Goal: Information Seeking & Learning: Learn about a topic

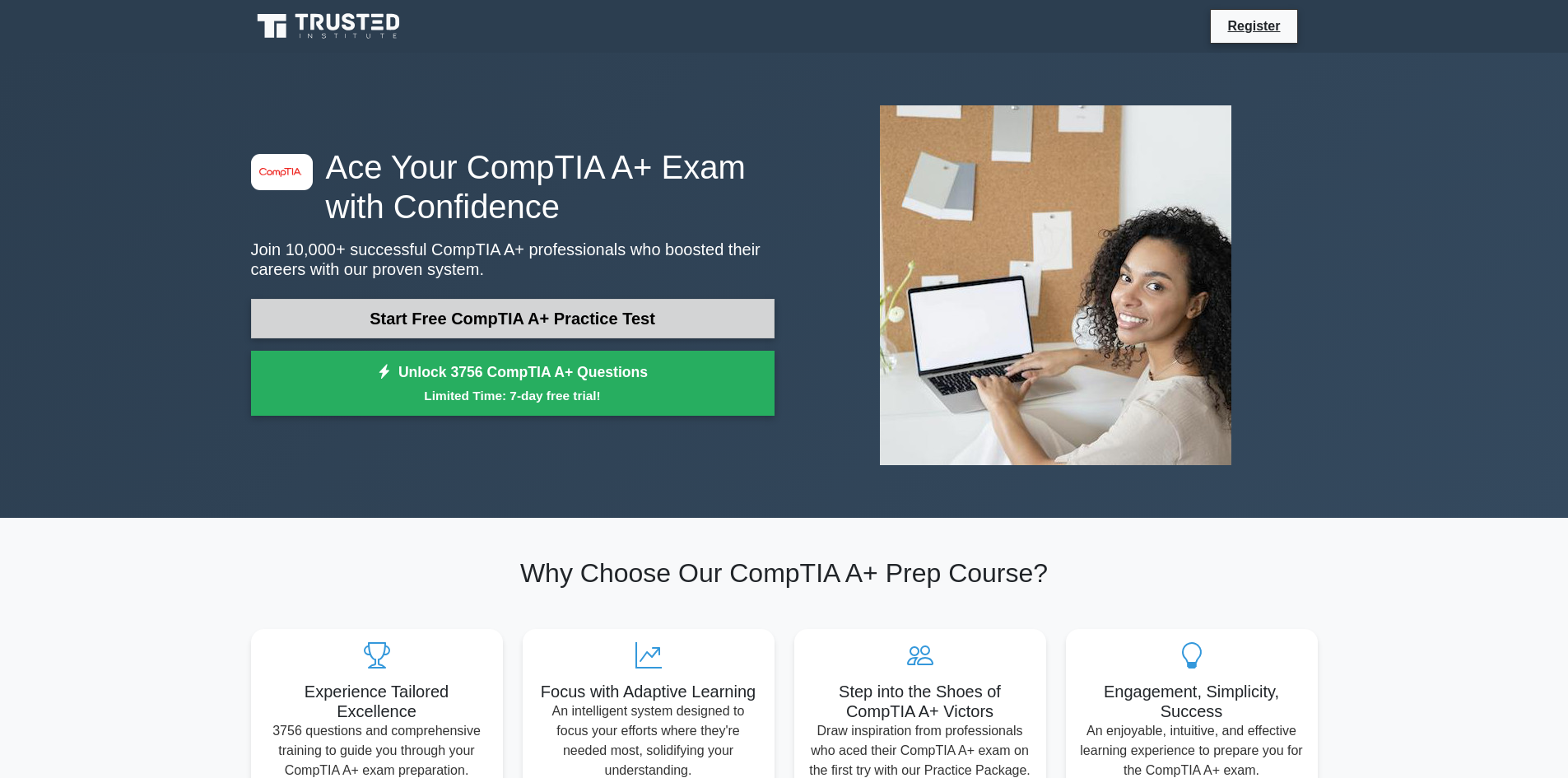
click at [539, 323] on link "Start Free CompTIA A+ Practice Test" at bounding box center [512, 318] width 524 height 40
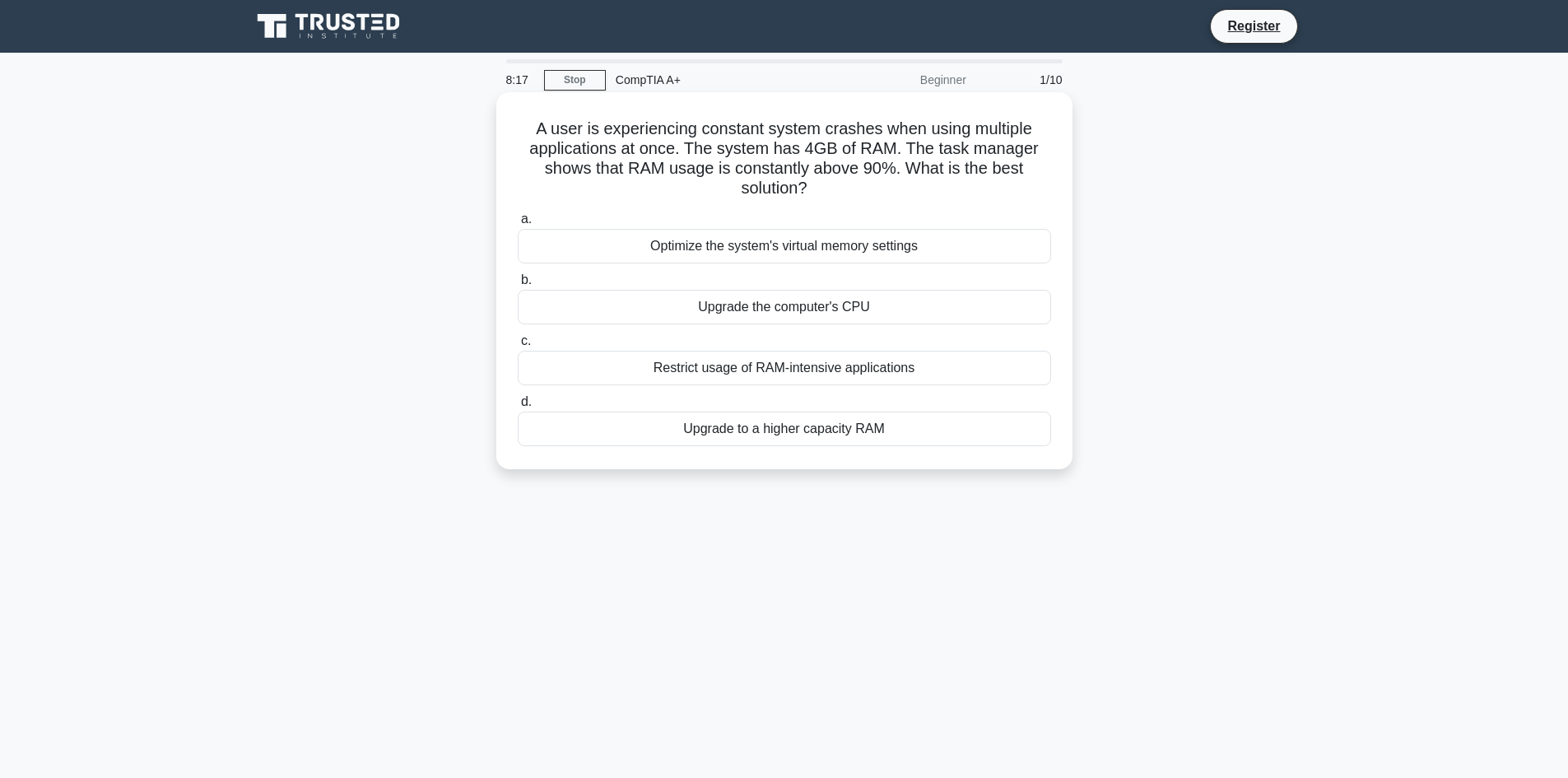
click at [904, 433] on div "Upgrade to a higher capacity RAM" at bounding box center [784, 428] width 533 height 34
click at [518, 408] on input "d. Upgrade to a higher capacity RAM" at bounding box center [518, 401] width 0 height 10
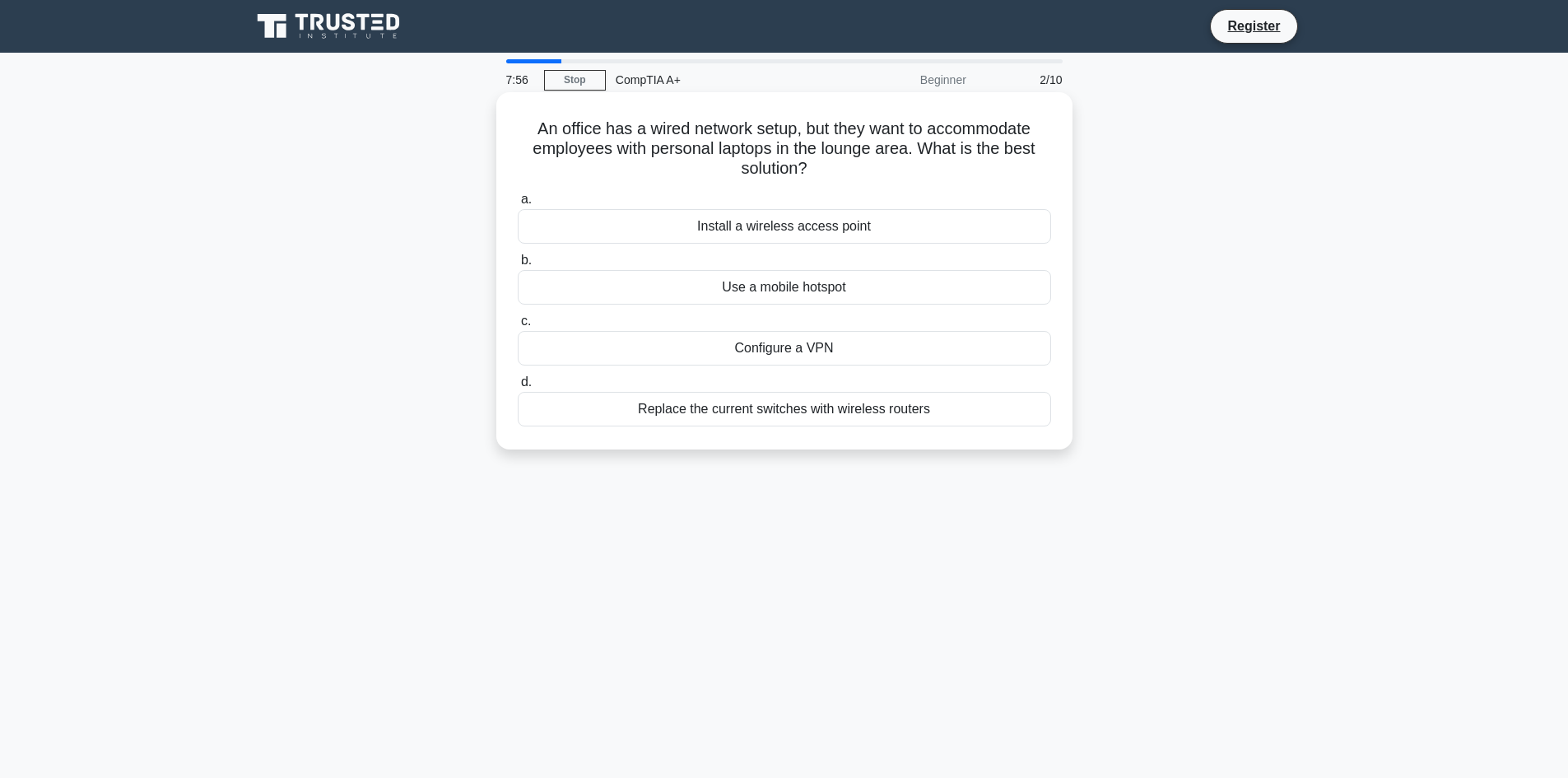
click at [840, 233] on div "Install a wireless access point" at bounding box center [784, 226] width 533 height 34
click at [518, 205] on input "a. Install a wireless access point" at bounding box center [518, 199] width 0 height 10
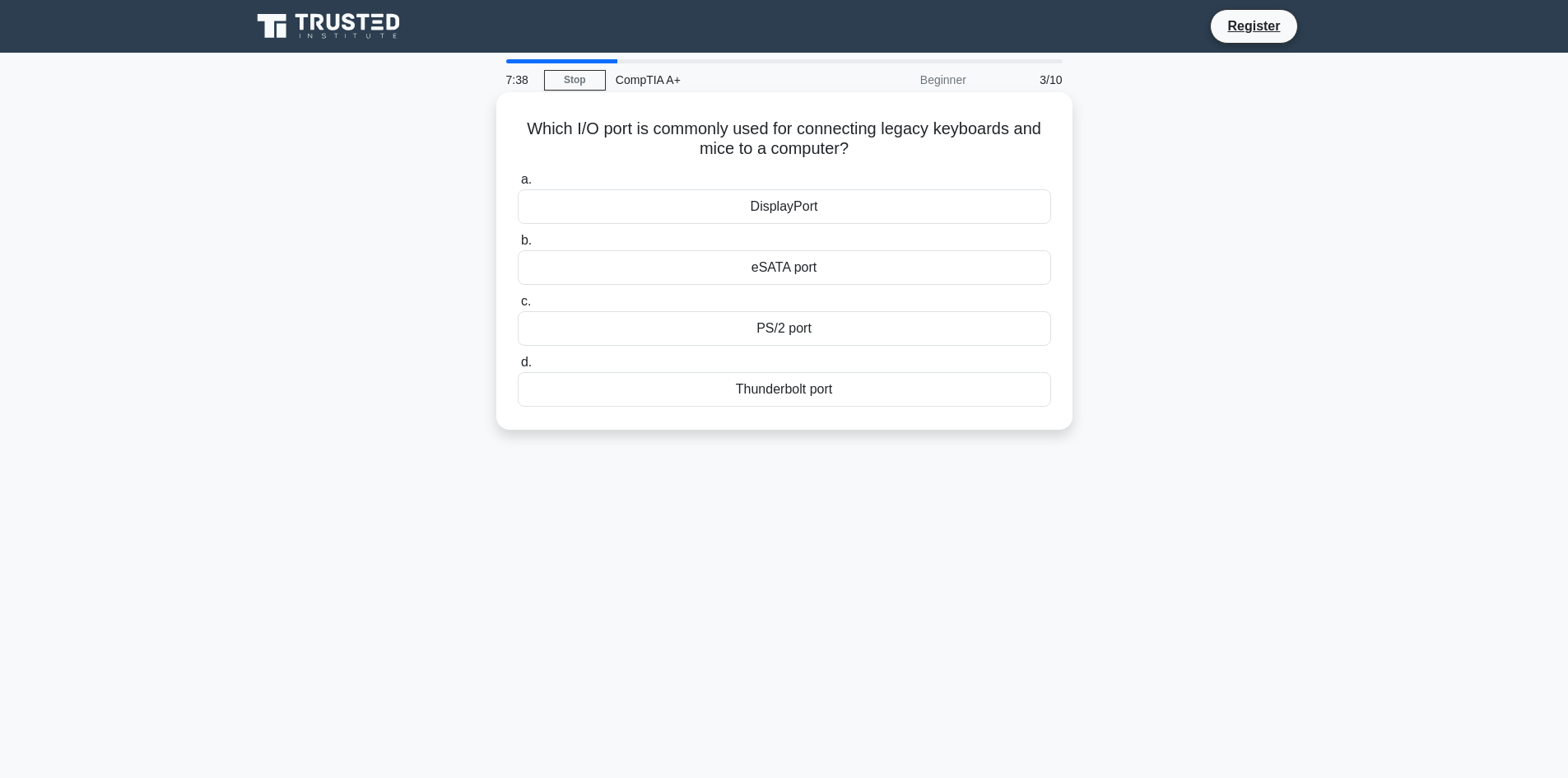
click at [815, 330] on div "PS/2 port" at bounding box center [784, 328] width 533 height 34
click at [518, 307] on input "c. PS/2 port" at bounding box center [518, 301] width 0 height 10
drag, startPoint x: 561, startPoint y: 124, endPoint x: 895, endPoint y: 398, distance: 432.0
click at [895, 398] on div "Which power management setting can help reduce energy consumption by automatica…" at bounding box center [784, 260] width 563 height 324
copy div "Which power management setting can help reduce energy consumption by automatica…"
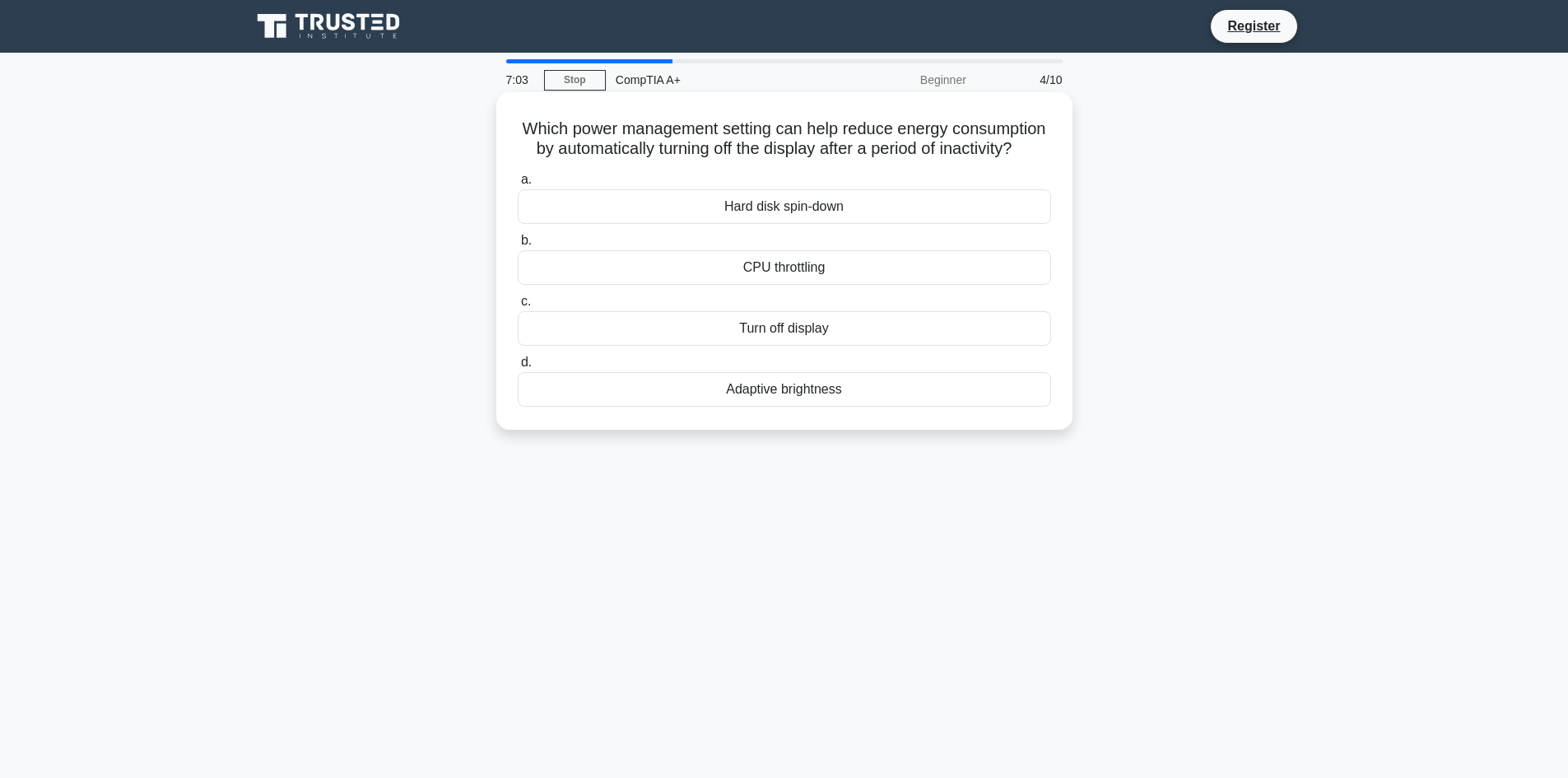
click at [849, 345] on div "Turn off display" at bounding box center [784, 328] width 533 height 34
click at [518, 307] on input "c. Turn off display" at bounding box center [518, 301] width 0 height 10
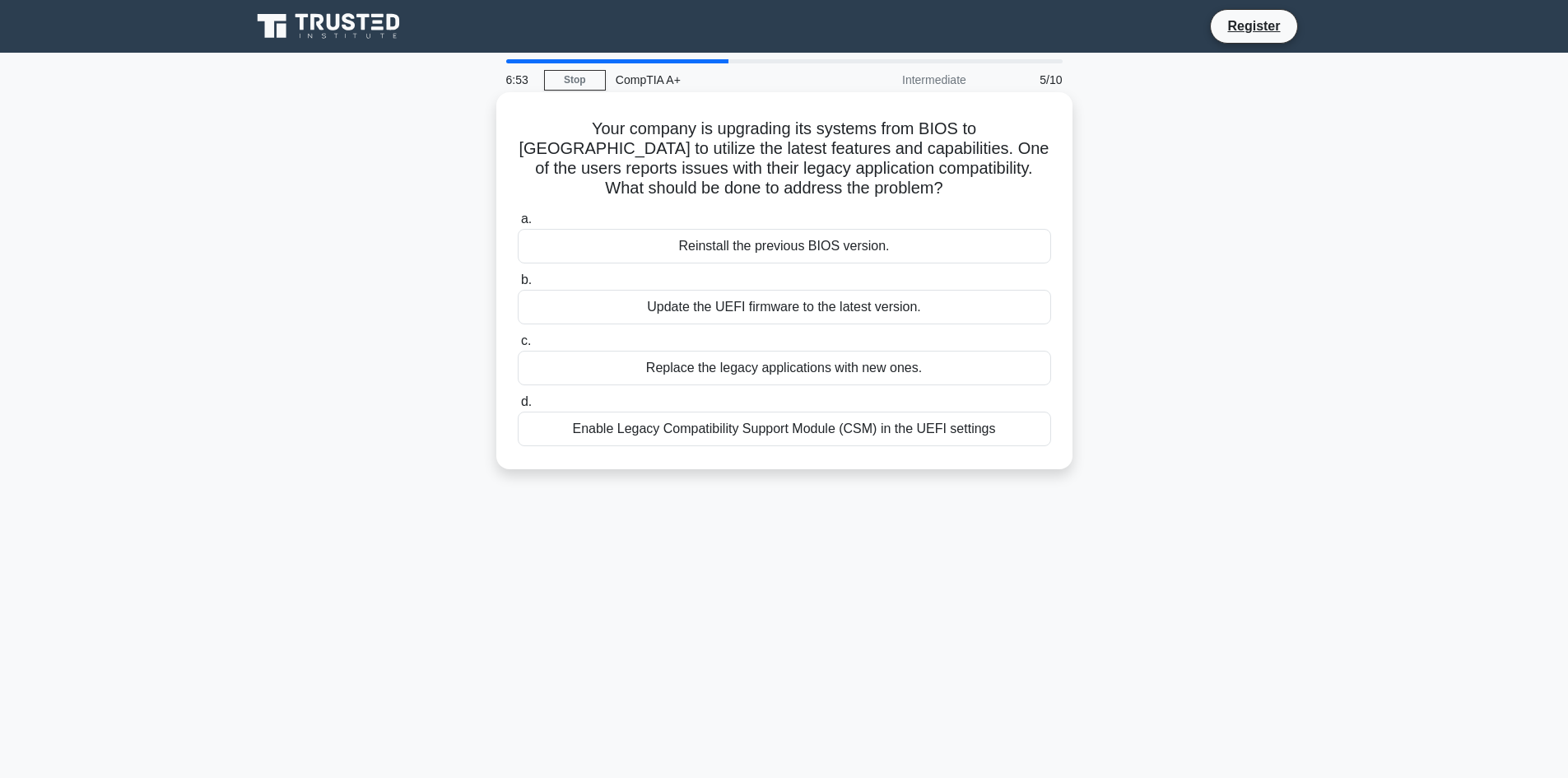
drag, startPoint x: 516, startPoint y: 129, endPoint x: 1010, endPoint y: 443, distance: 585.3
click at [1010, 443] on div "Your company is upgrading its systems from BIOS to UEFI to utilize the latest f…" at bounding box center [784, 280] width 563 height 364
copy div "Your company is upgrading its systems from BIOS to UEFI to utilize the latest f…"
click at [743, 434] on div "Enable Legacy Compatibility Support Module (CSM) in the UEFI settings" at bounding box center [784, 428] width 533 height 34
click at [518, 408] on input "d. Enable Legacy Compatibility Support Module (CSM) in the UEFI settings" at bounding box center [518, 401] width 0 height 10
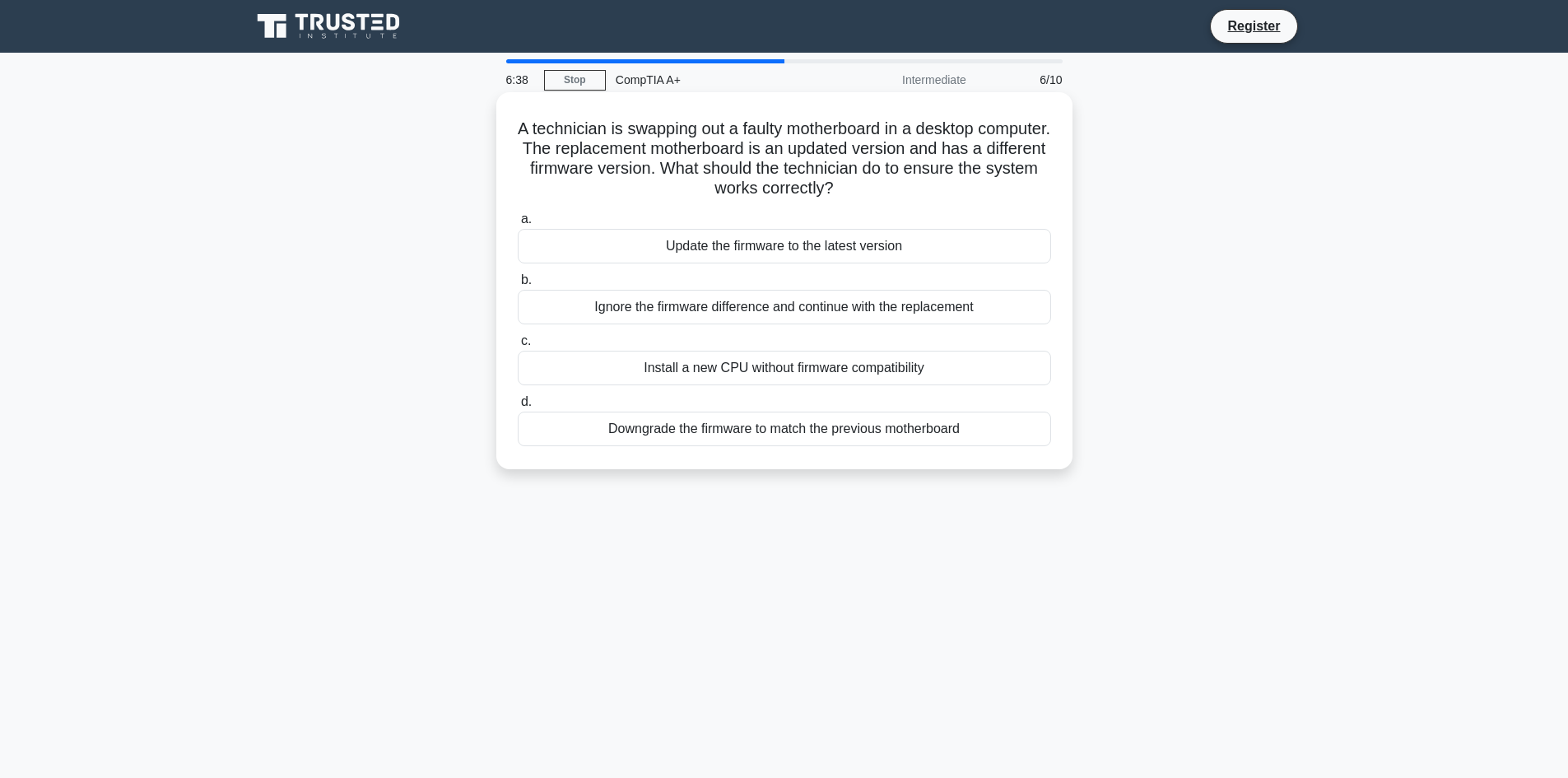
drag, startPoint x: 552, startPoint y: 128, endPoint x: 976, endPoint y: 436, distance: 524.1
click at [976, 436] on div "A technician is swapping out a faulty motherboard in a desktop computer. The re…" at bounding box center [784, 280] width 563 height 364
copy div "A technician is swapping out a faulty motherboard in a desktop computer. The re…"
click at [853, 240] on div "Update the firmware to the latest version" at bounding box center [784, 246] width 533 height 34
click at [518, 224] on input "a. Update the firmware to the latest version" at bounding box center [518, 218] width 0 height 10
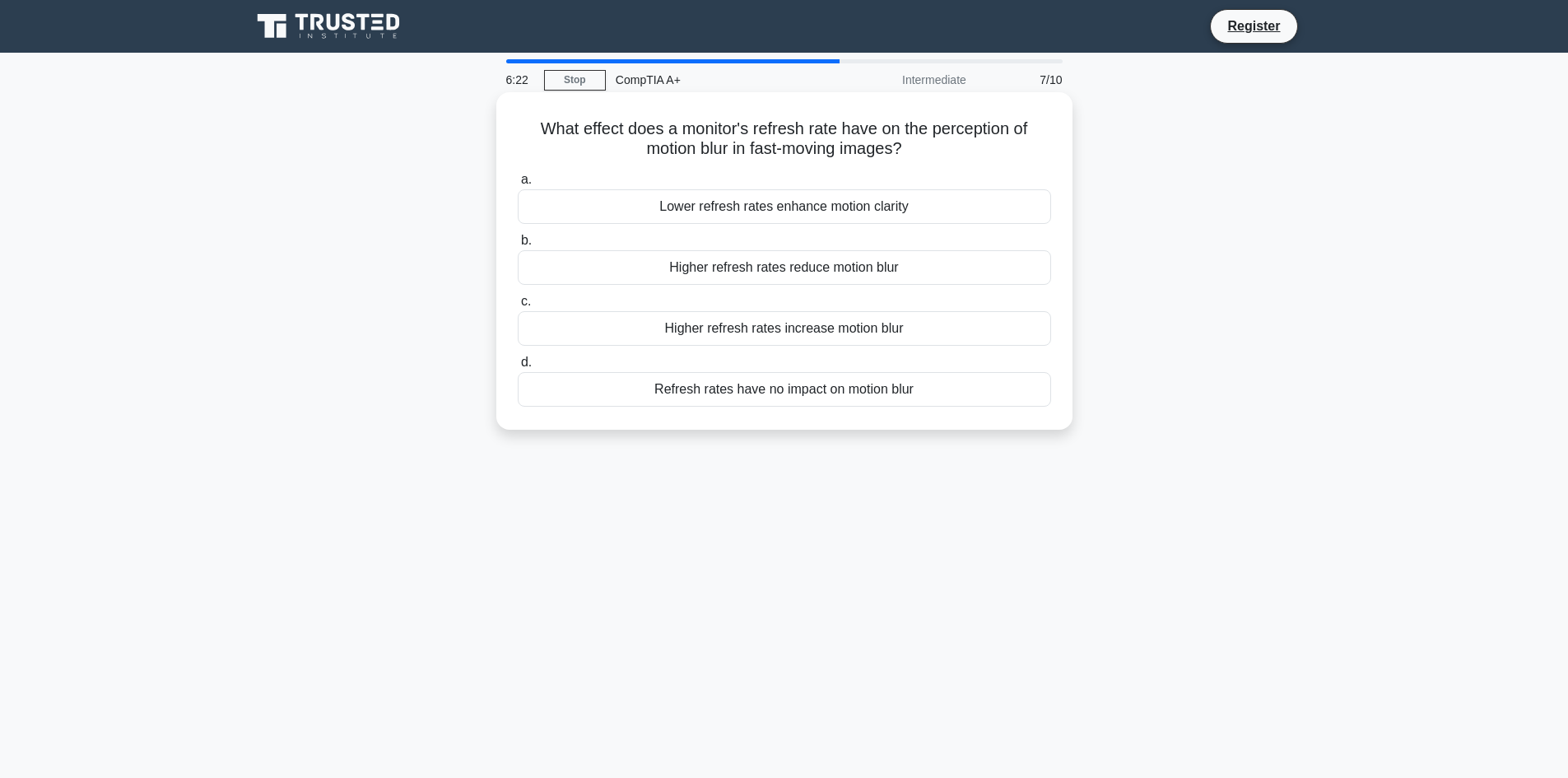
drag, startPoint x: 532, startPoint y: 126, endPoint x: 932, endPoint y: 415, distance: 493.5
click at [932, 415] on div "What effect does a monitor's refresh rate have on the perception of motion blur…" at bounding box center [784, 260] width 563 height 324
copy div "What effect does a monitor's refresh rate have on the perception of motion blur…"
click at [750, 268] on div "Higher refresh rates reduce motion blur" at bounding box center [784, 267] width 533 height 34
click at [518, 246] on input "b. Higher refresh rates reduce motion blur" at bounding box center [518, 240] width 0 height 10
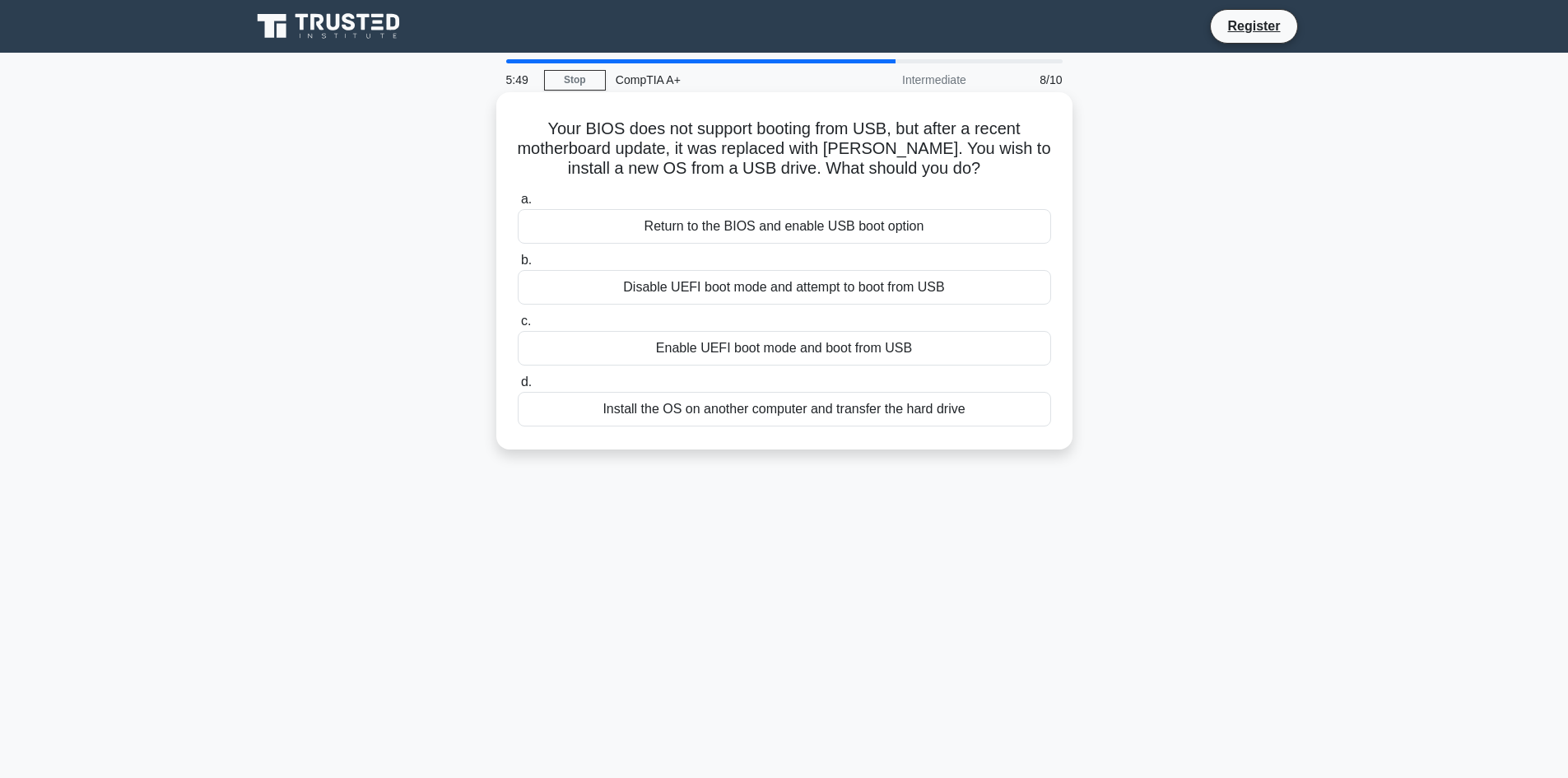
drag, startPoint x: 542, startPoint y: 126, endPoint x: 967, endPoint y: 408, distance: 510.0
click at [967, 408] on div "Your BIOS does not support booting from USB, but after a recent motherboard upd…" at bounding box center [784, 271] width 563 height 344
copy div "Your BIOS does not support booting from USB, but after a recent motherboard upd…"
click at [772, 347] on div "Enable UEFI boot mode and boot from USB" at bounding box center [784, 348] width 533 height 34
click at [518, 327] on input "c. Enable UEFI boot mode and boot from USB" at bounding box center [518, 321] width 0 height 10
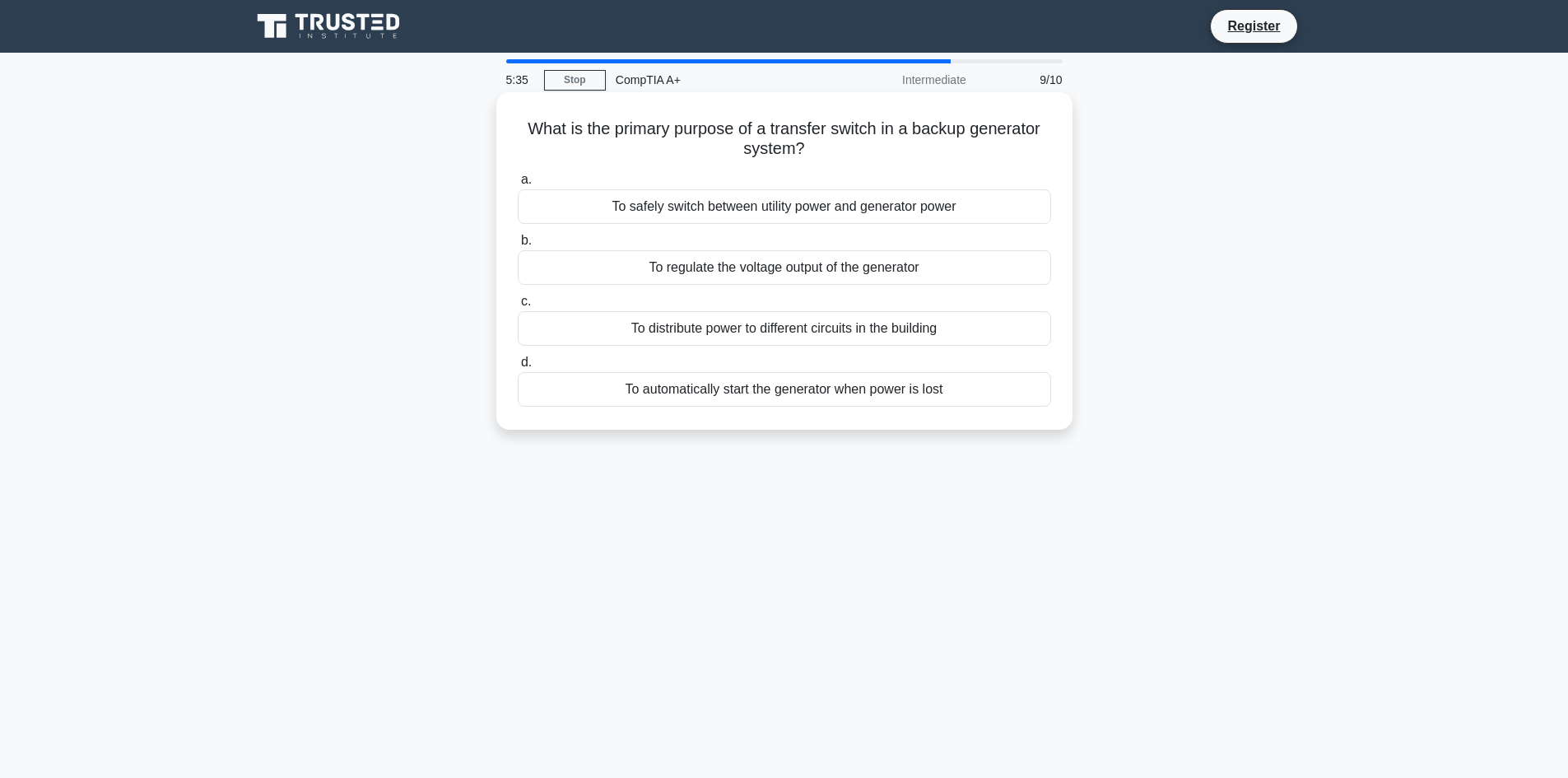
drag, startPoint x: 522, startPoint y: 123, endPoint x: 948, endPoint y: 392, distance: 503.8
click at [948, 392] on div "What is the primary purpose of a transfer switch in a backup generator system? …" at bounding box center [784, 260] width 563 height 324
copy div "What is the primary purpose of a transfer switch in a backup generator system? …"
click at [990, 202] on div "To safely switch between utility power and generator power" at bounding box center [784, 206] width 533 height 34
click at [518, 185] on input "a. To safely switch between utility power and generator power" at bounding box center [518, 180] width 0 height 10
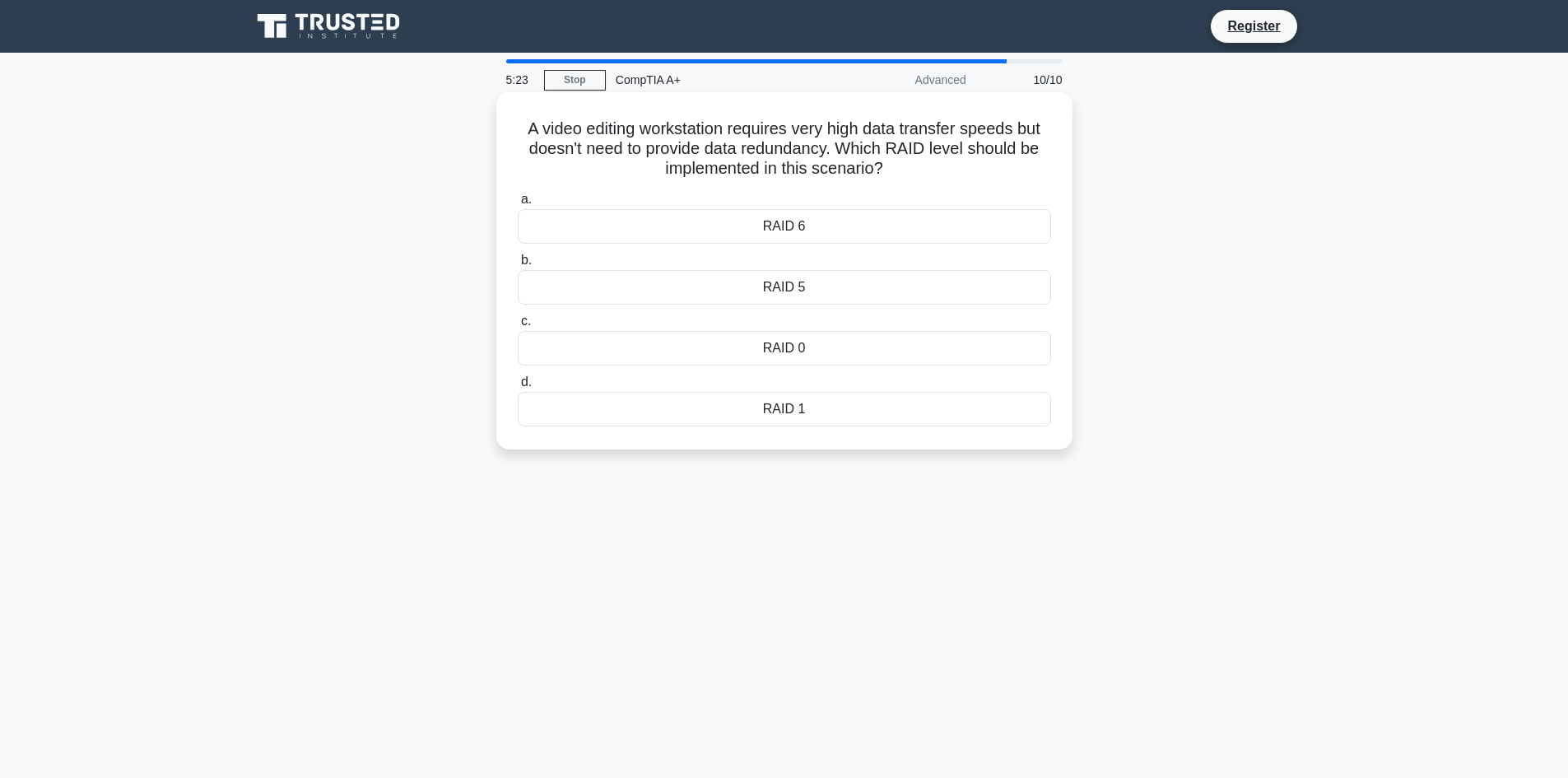
drag, startPoint x: 521, startPoint y: 126, endPoint x: 975, endPoint y: 407, distance: 533.9
click at [975, 407] on div "A video editing workstation requires very high data transfer speeds but doesn't…" at bounding box center [784, 271] width 563 height 344
copy div "A video editing workstation requires very high data transfer speeds but doesn't…"
click at [707, 344] on div "RAID 0" at bounding box center [784, 348] width 533 height 34
click at [518, 327] on input "c. RAID 0" at bounding box center [518, 321] width 0 height 10
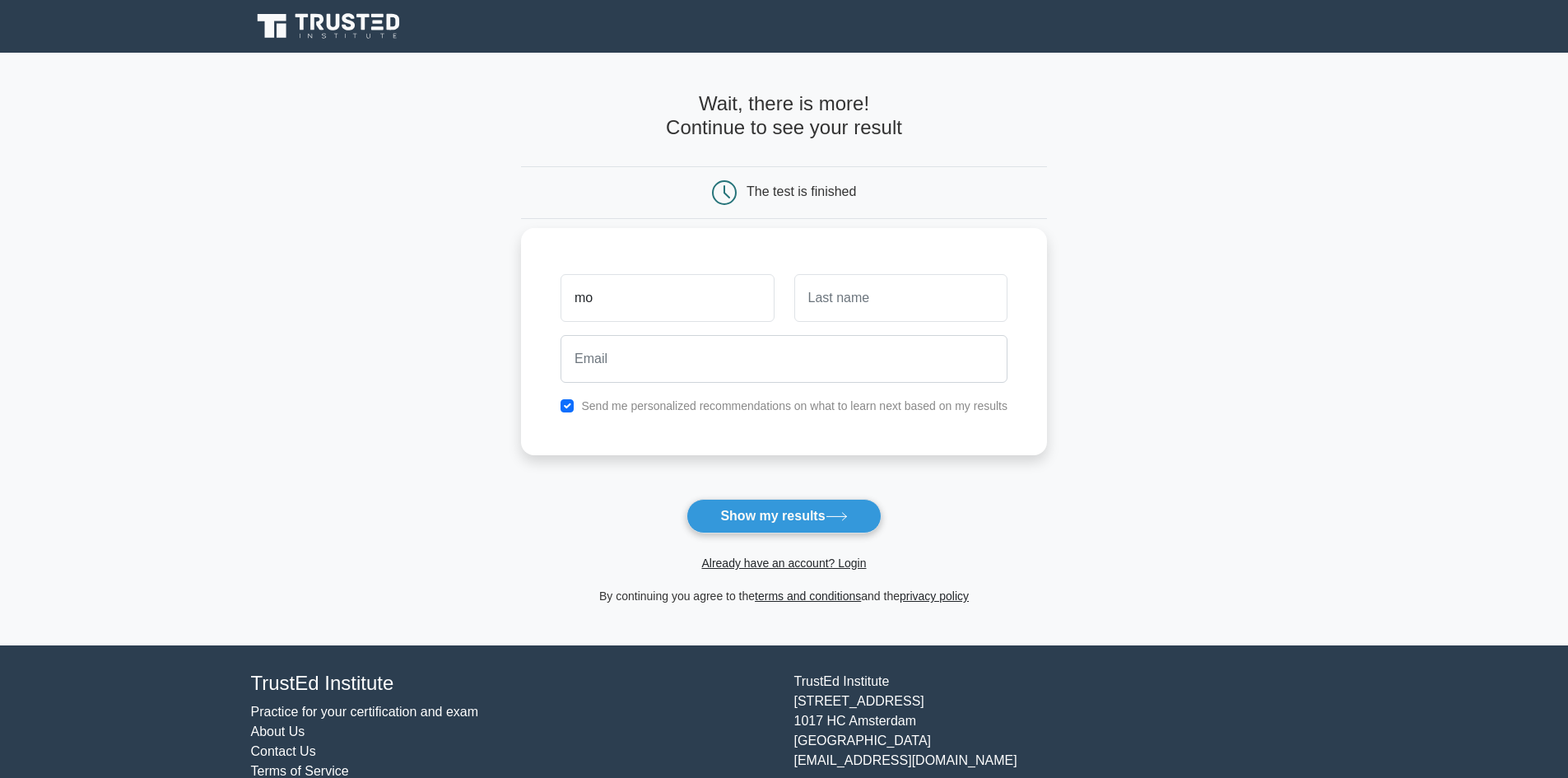
type input "m"
type input "[PERSON_NAME]"
click at [809, 288] on input "text" at bounding box center [901, 297] width 213 height 47
type input "ARIFFIN"
click at [827, 360] on input "email" at bounding box center [784, 359] width 447 height 47
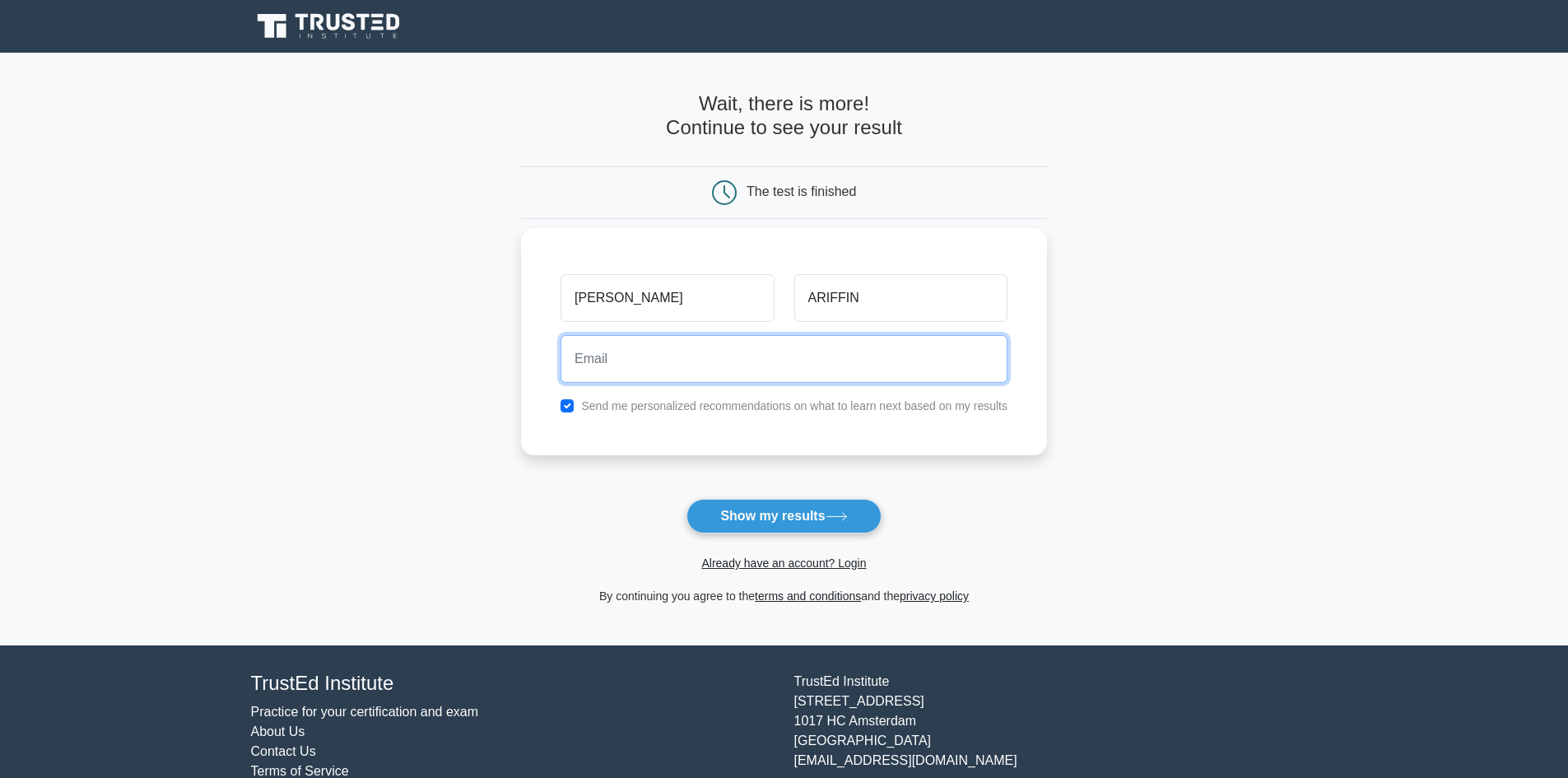
type input "[EMAIL_ADDRESS][DOMAIN_NAME]"
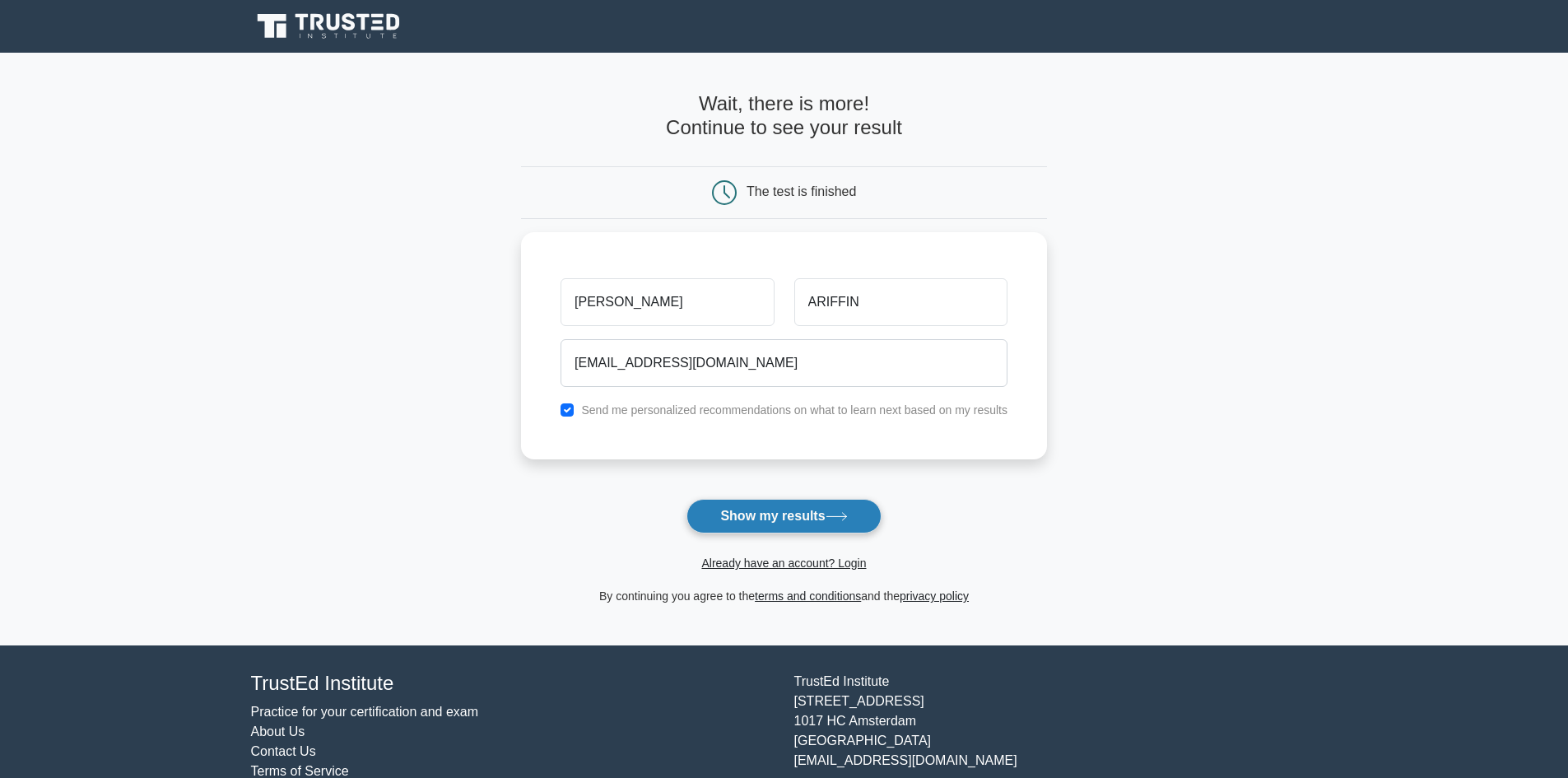
click at [786, 513] on button "Show my results" at bounding box center [783, 516] width 194 height 34
